Goal: Task Accomplishment & Management: Manage account settings

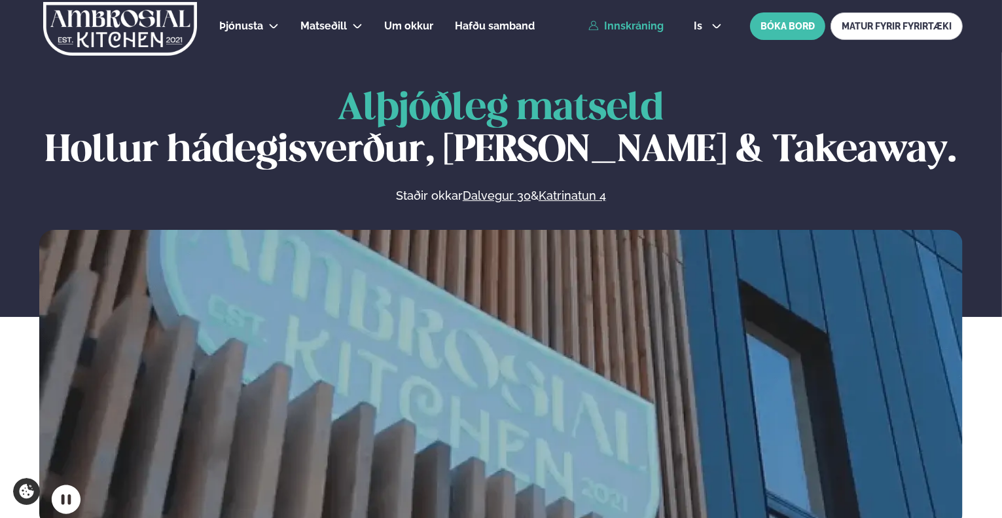
click at [630, 26] on link "Innskráning" at bounding box center [626, 26] width 75 height 12
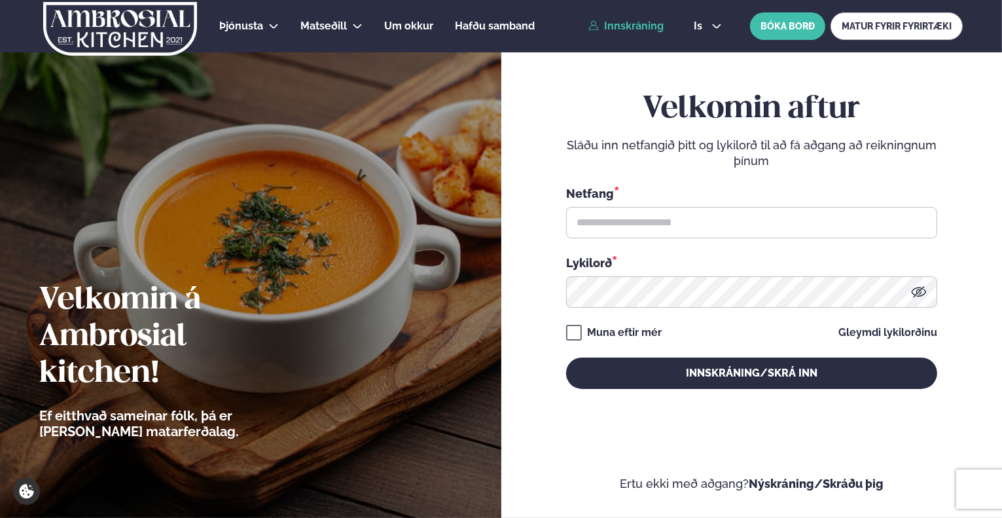
click at [741, 204] on div "Netfang *" at bounding box center [751, 212] width 371 height 54
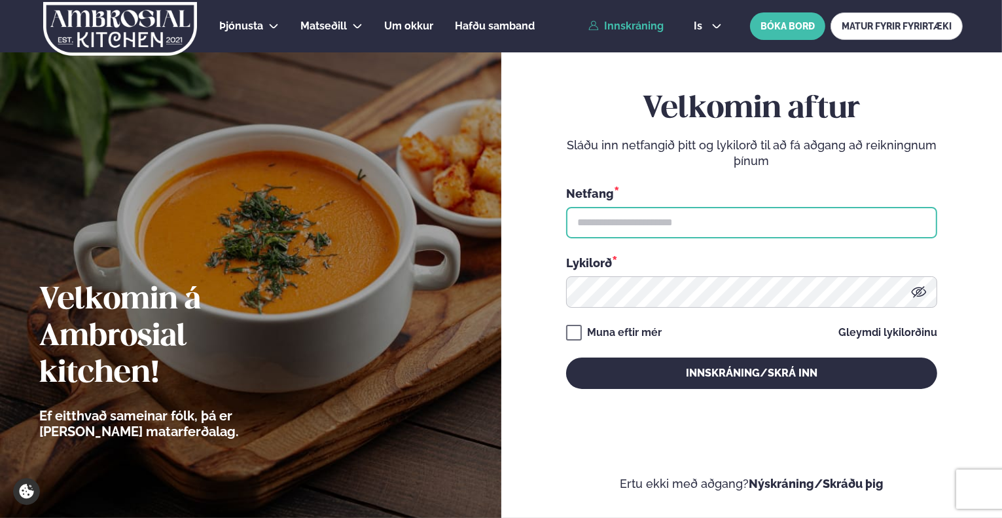
click at [740, 219] on input "text" at bounding box center [751, 222] width 371 height 31
type input "**********"
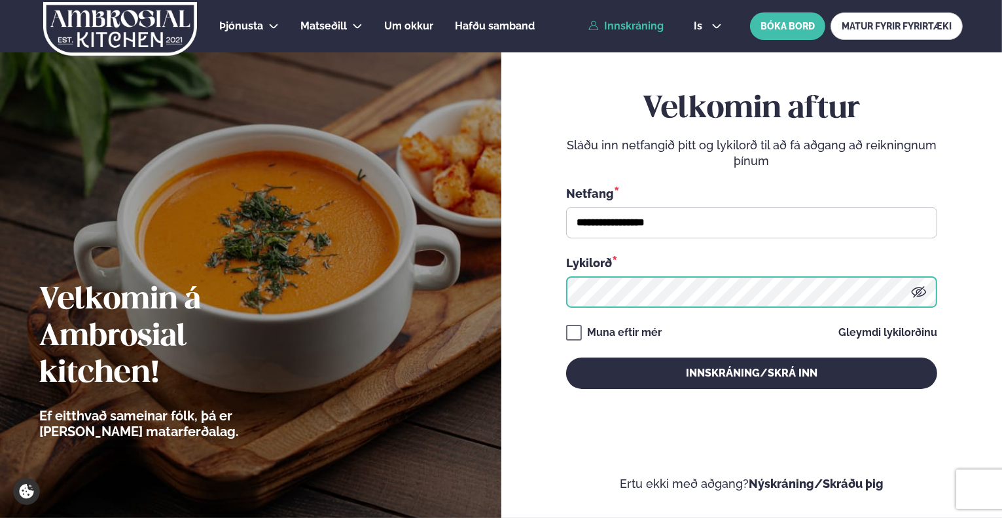
click at [566, 357] on button "Innskráning/Skrá inn" at bounding box center [751, 372] width 371 height 31
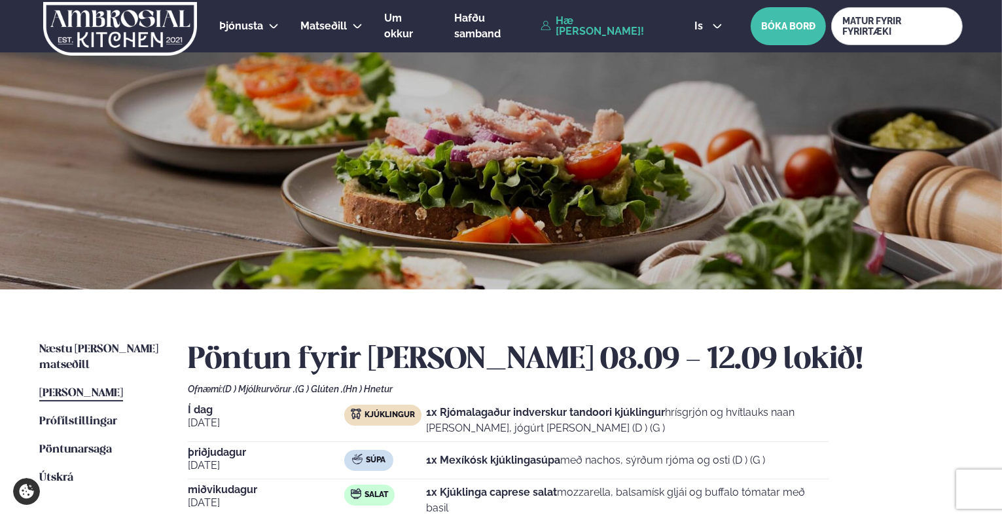
scroll to position [196, 0]
